Goal: Task Accomplishment & Management: Manage account settings

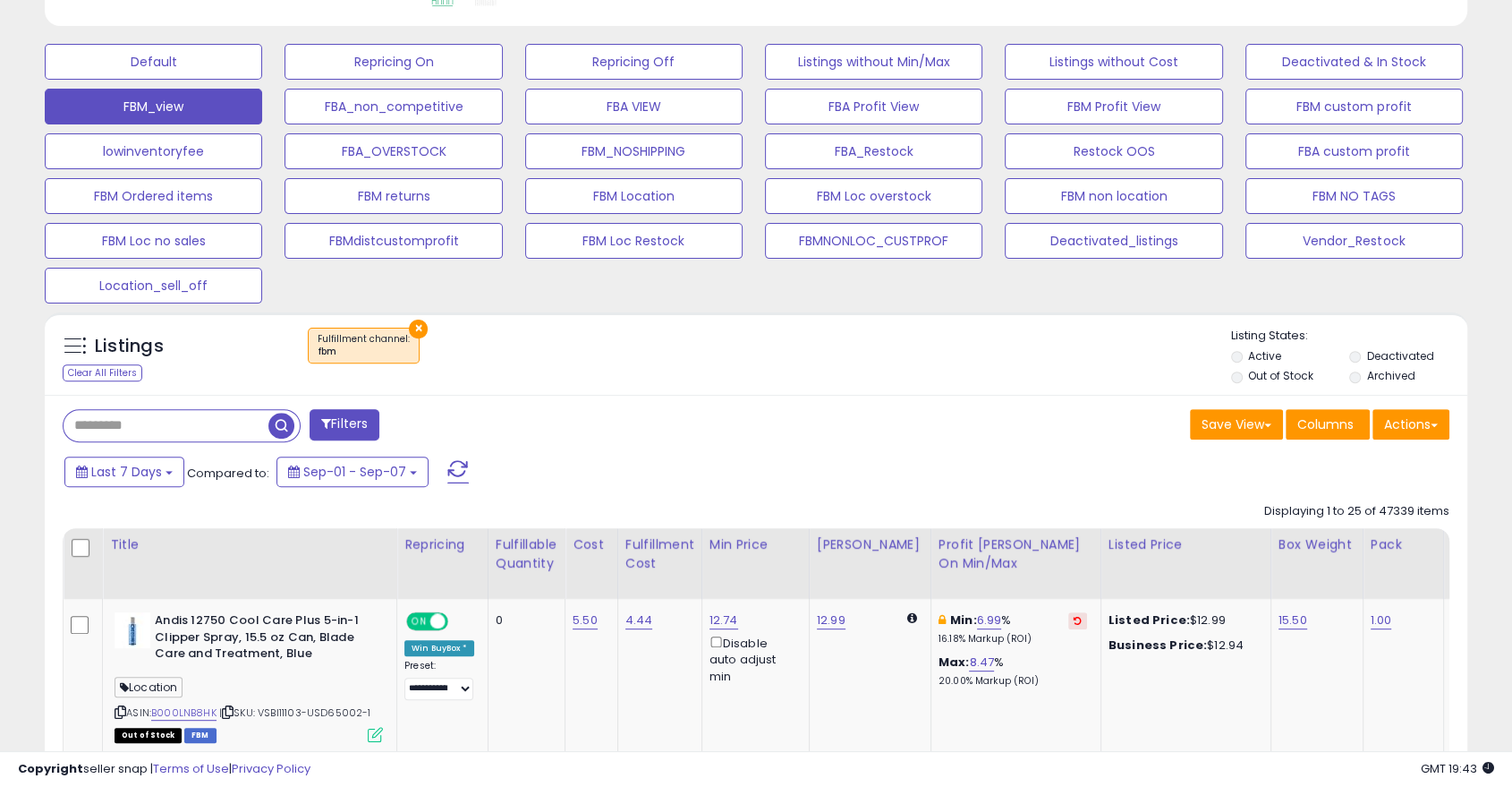
scroll to position [521, 0]
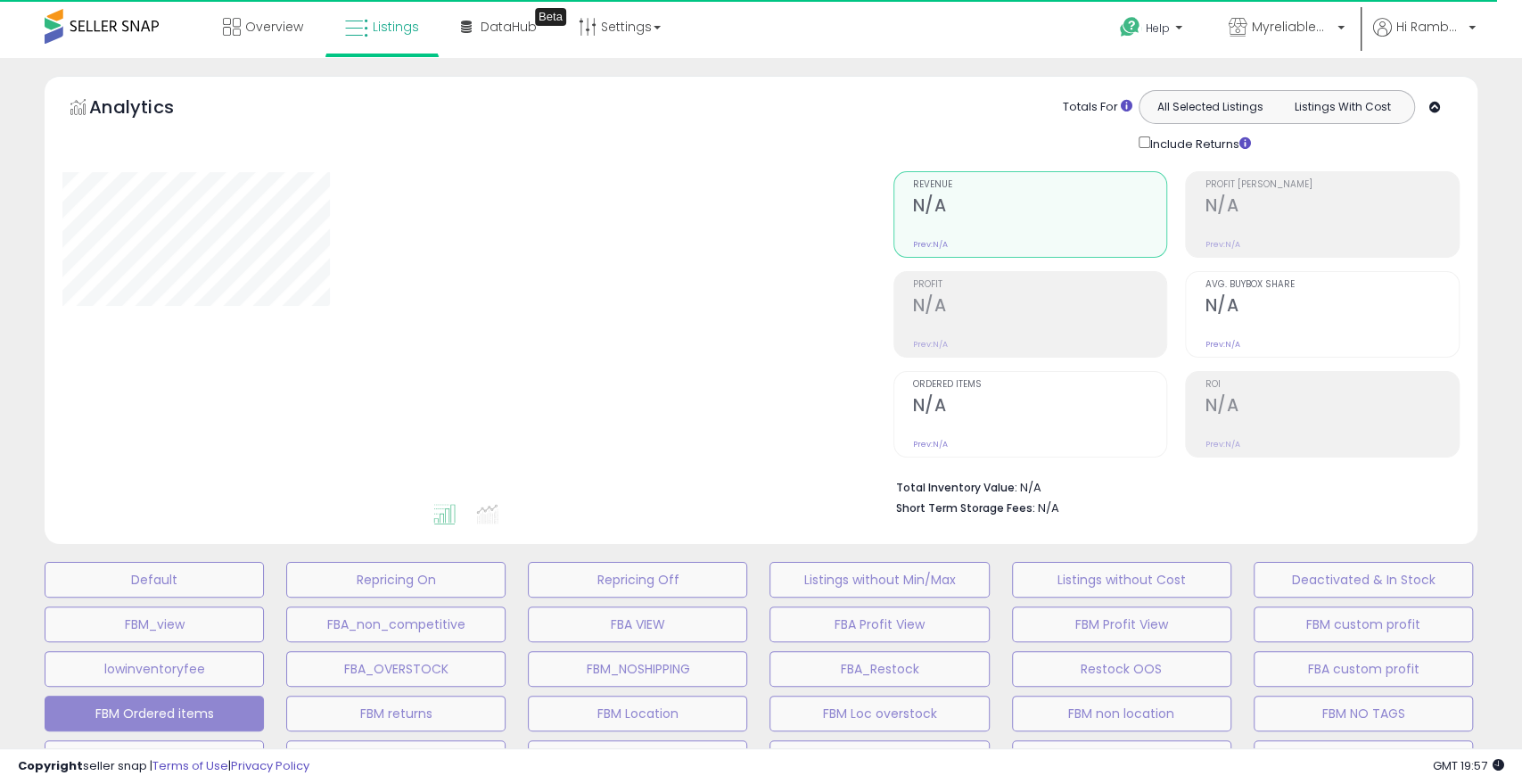
select select "**"
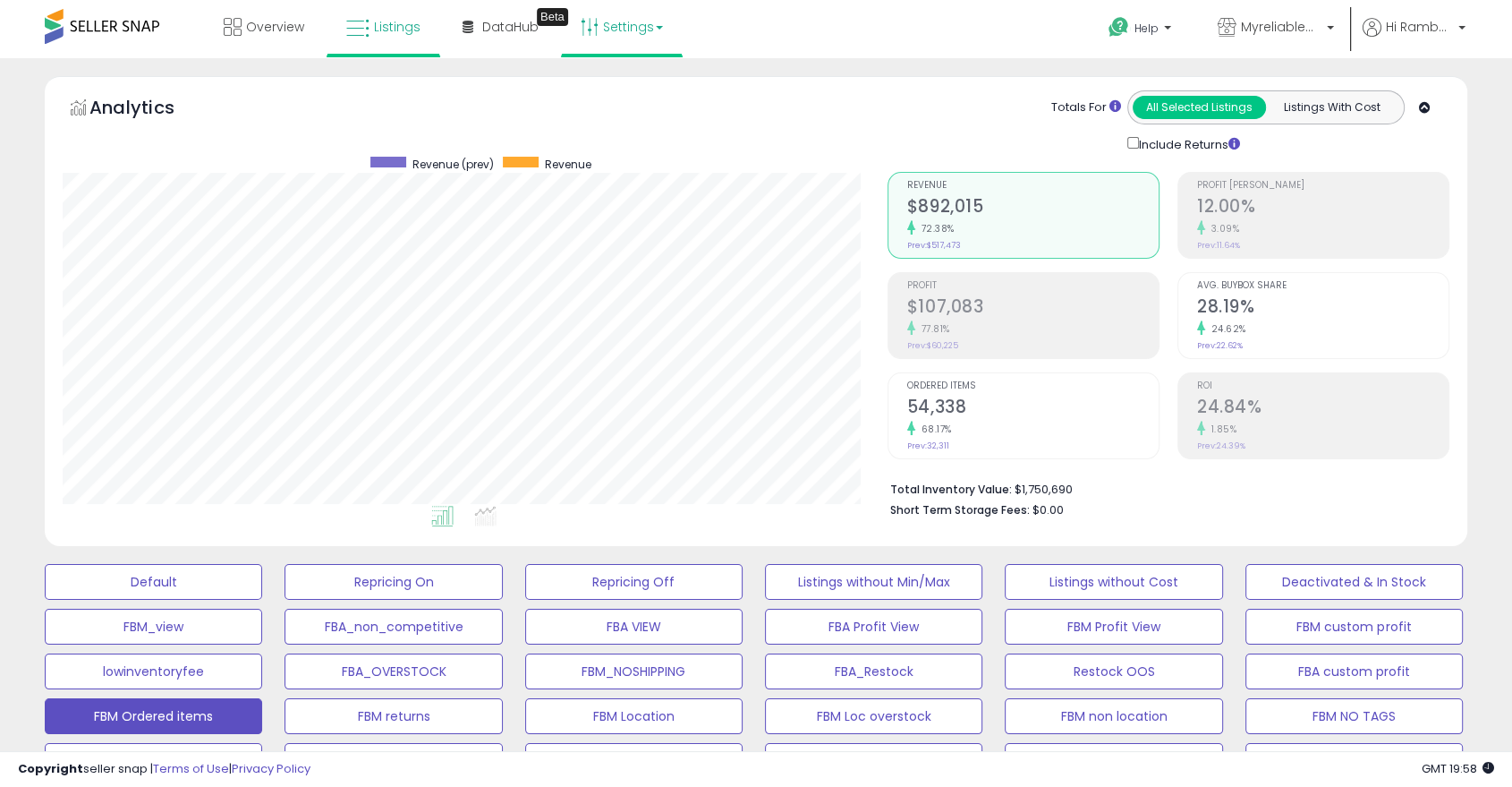
click at [664, 19] on link "Settings" at bounding box center [621, 27] width 110 height 53
click at [1426, 28] on span "Hi Rambabu" at bounding box center [1420, 27] width 67 height 18
click at [1427, 96] on link "Account" at bounding box center [1425, 95] width 48 height 17
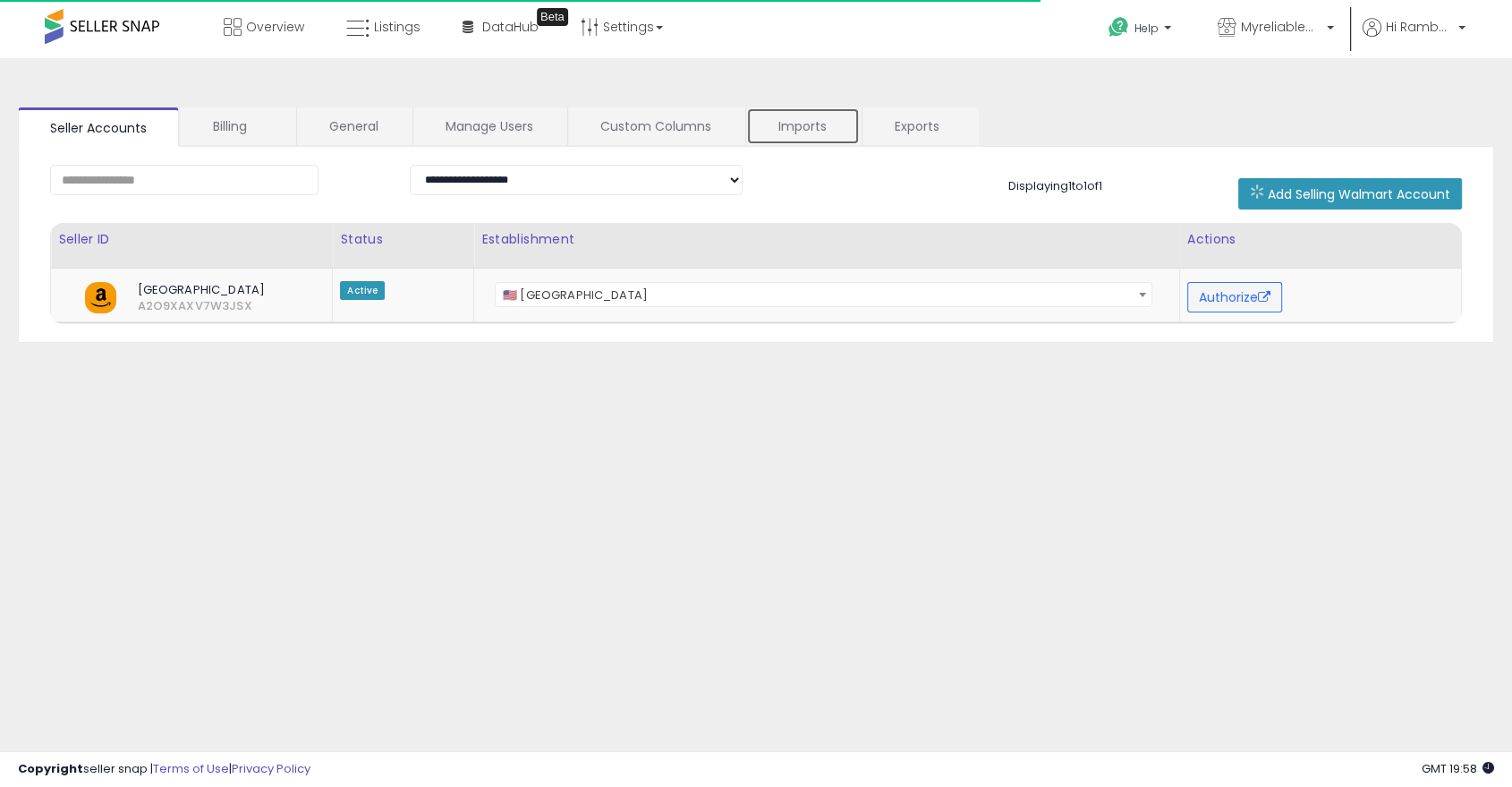
click at [795, 119] on link "Imports" at bounding box center [802, 126] width 113 height 37
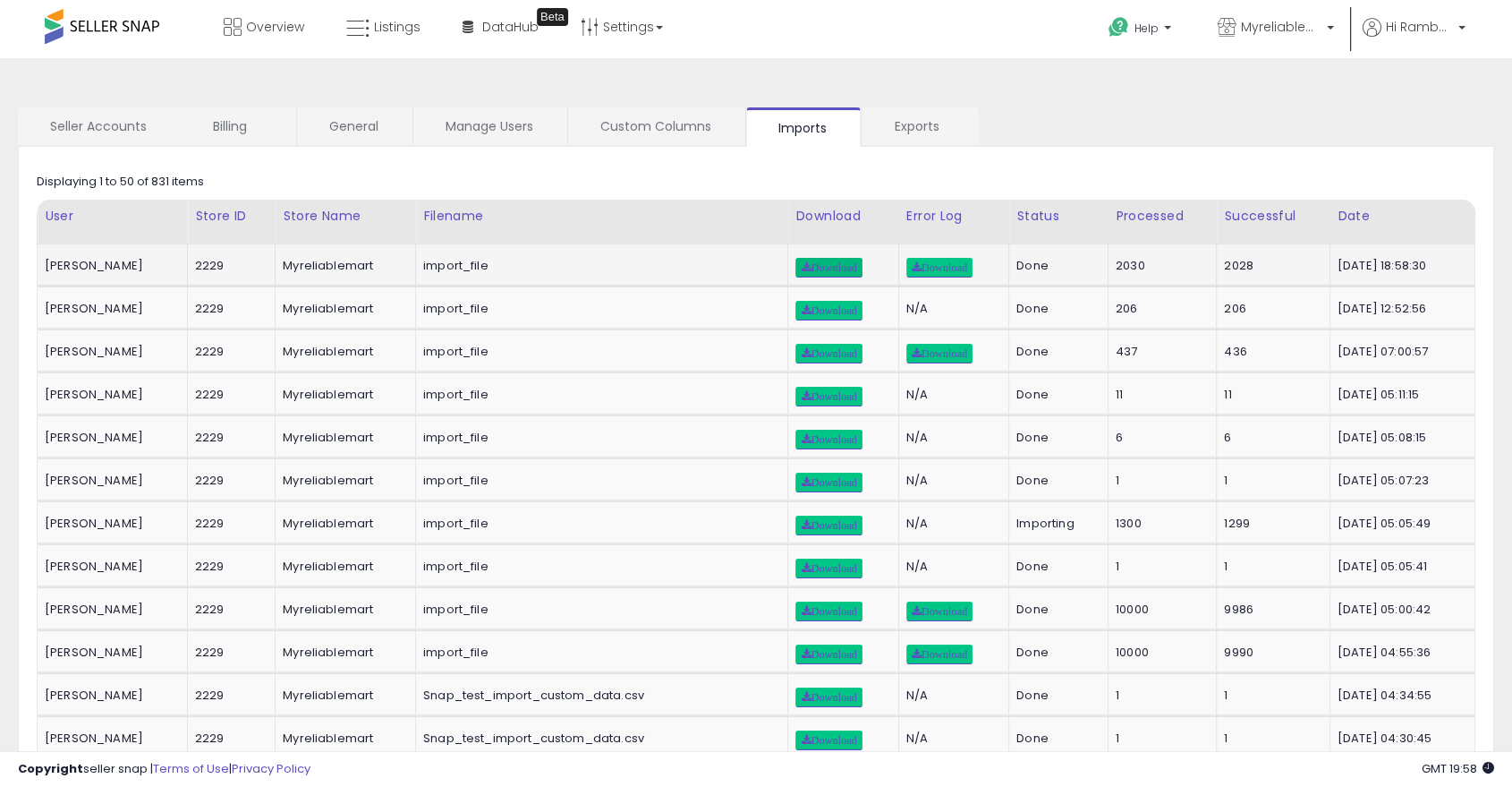
click at [827, 266] on span "Download" at bounding box center [829, 267] width 55 height 10
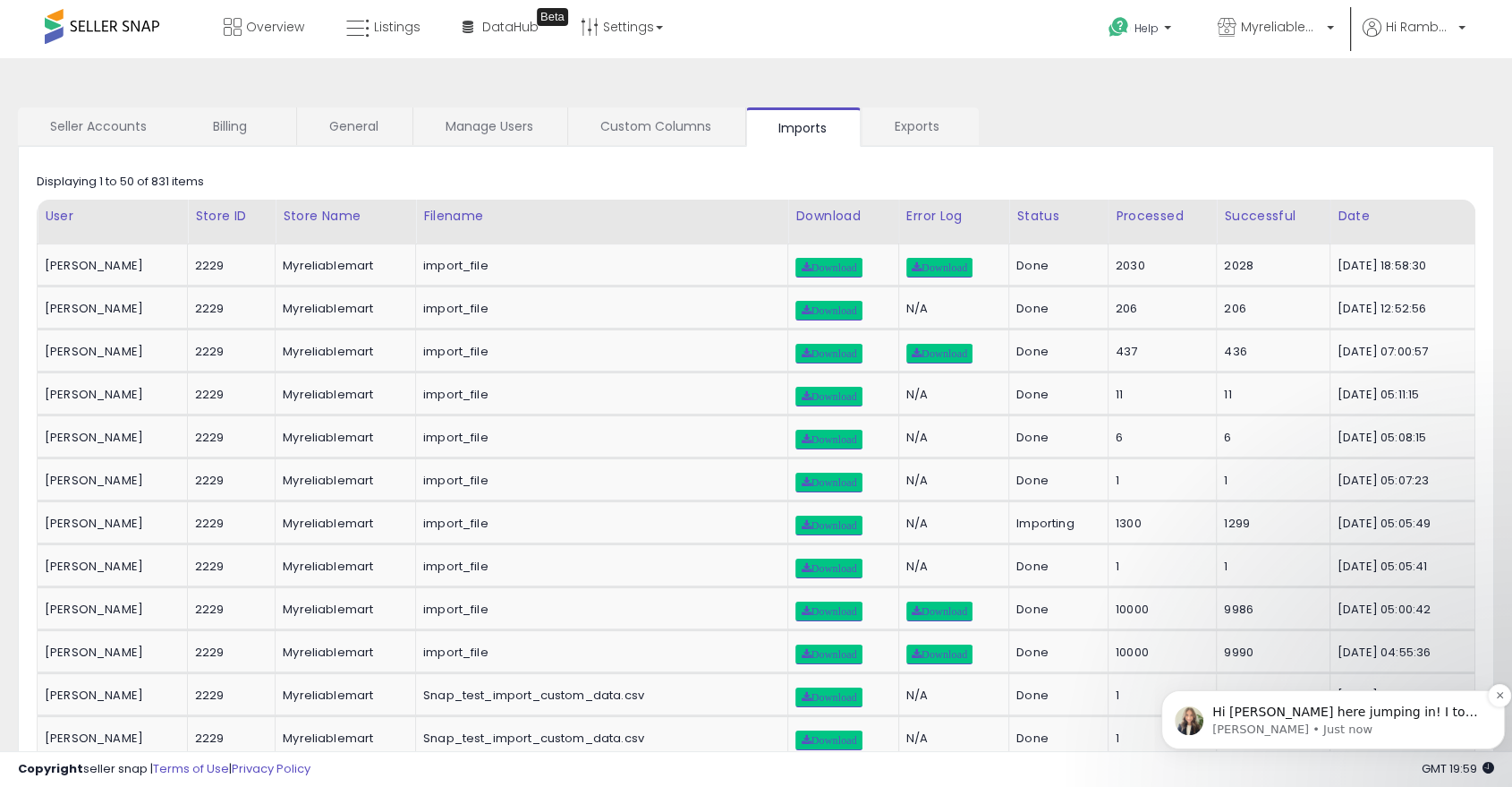
click at [1253, 713] on p "Hi Rambabu, Britney here jumping in! I took a look at your recent imports and s…" at bounding box center [1348, 712] width 271 height 18
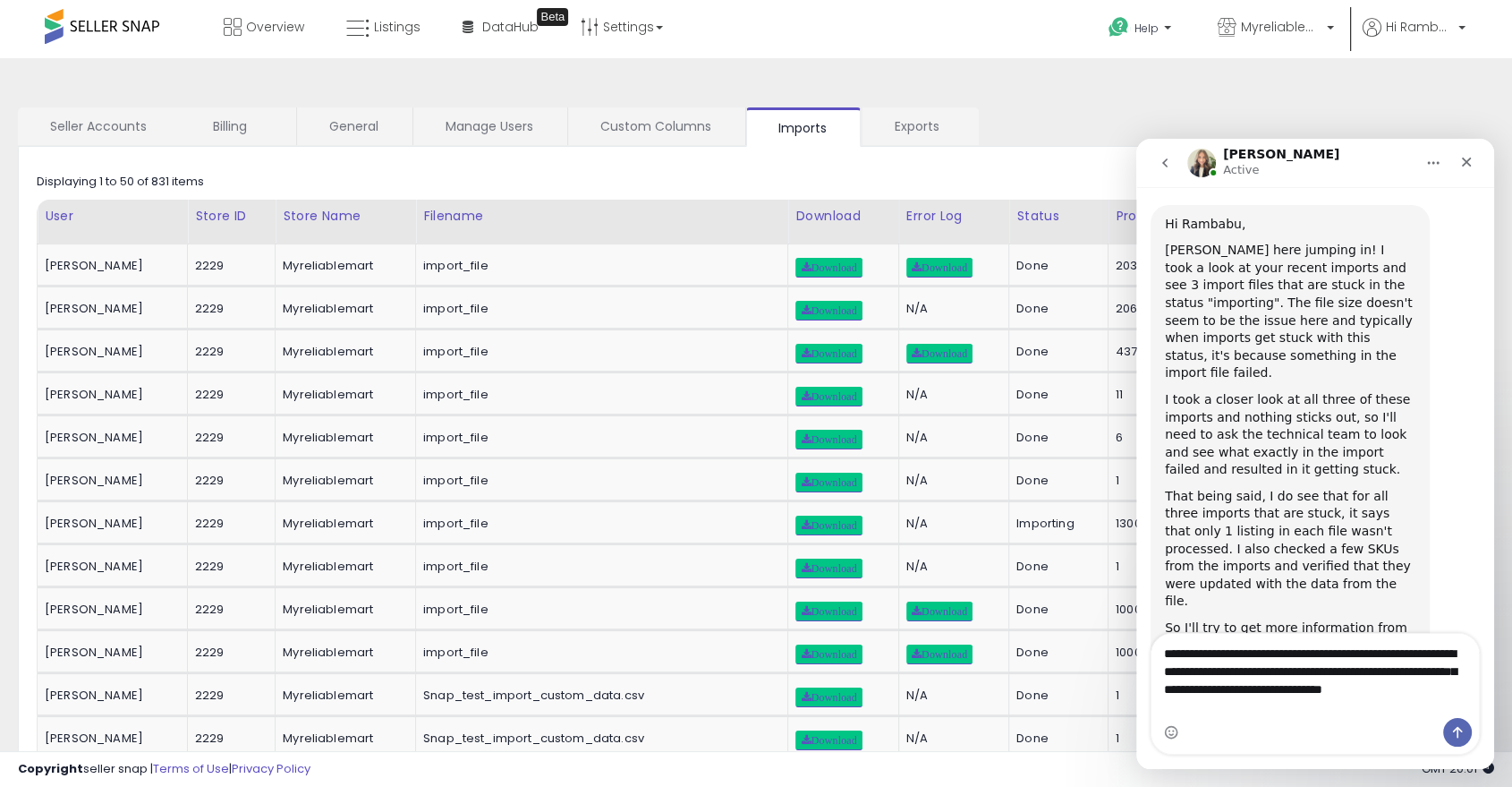
scroll to position [1012, 0]
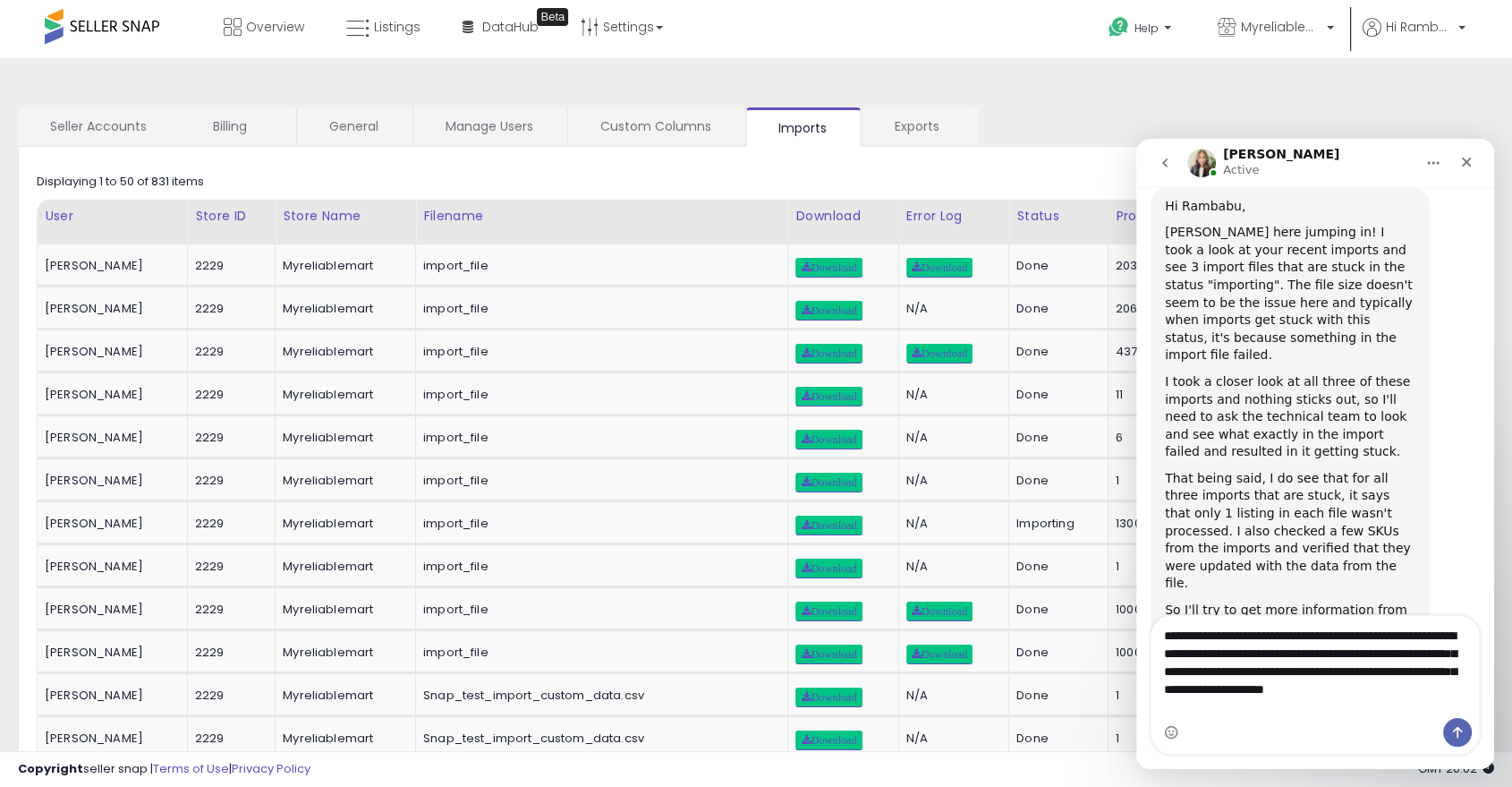
type textarea "**********"
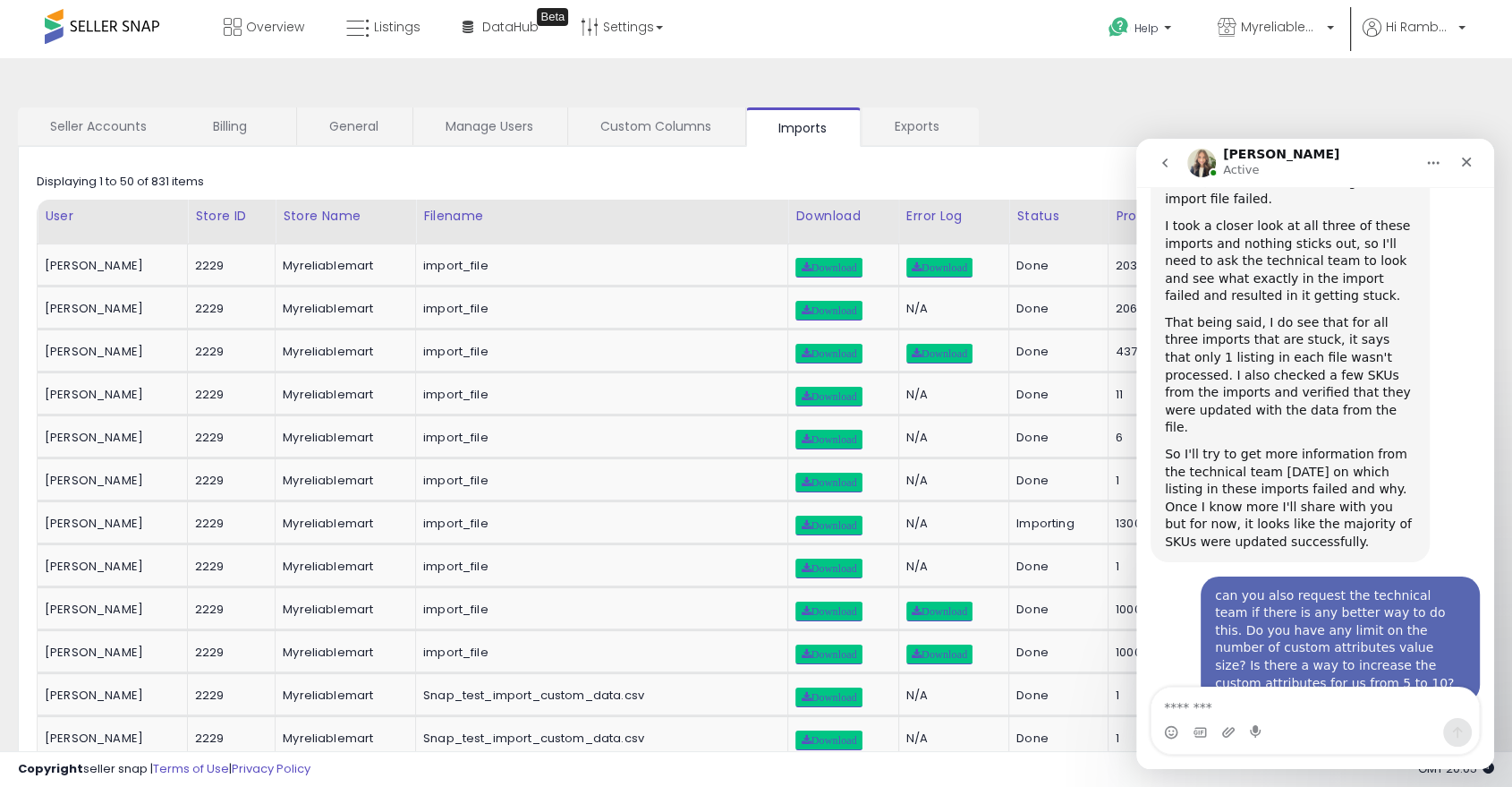
scroll to position [1220, 0]
